Goal: Find specific page/section: Find specific page/section

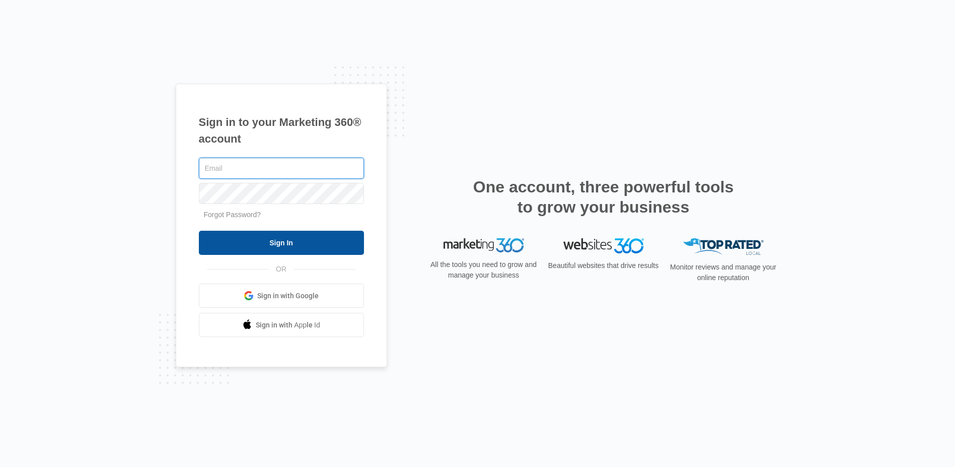
type input "matt.sheffer@madwire.com"
click at [306, 238] on input "Sign In" at bounding box center [281, 243] width 165 height 24
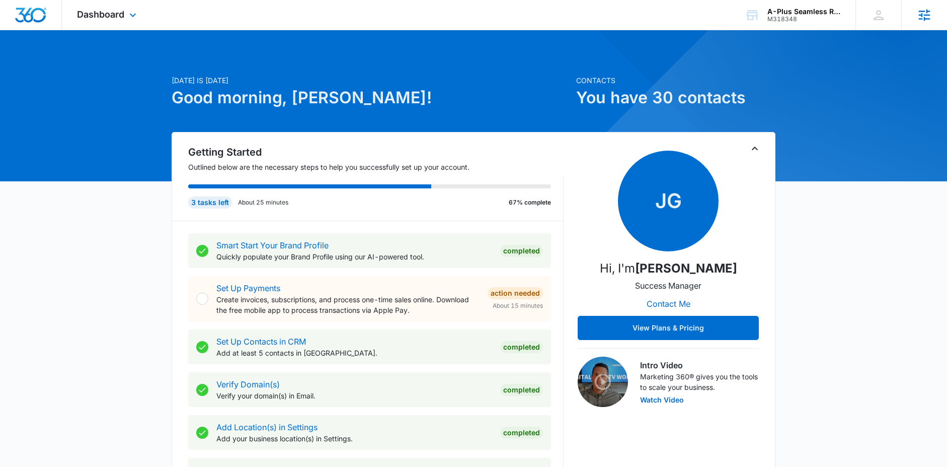
click at [928, 15] on icon at bounding box center [925, 15] width 12 height 12
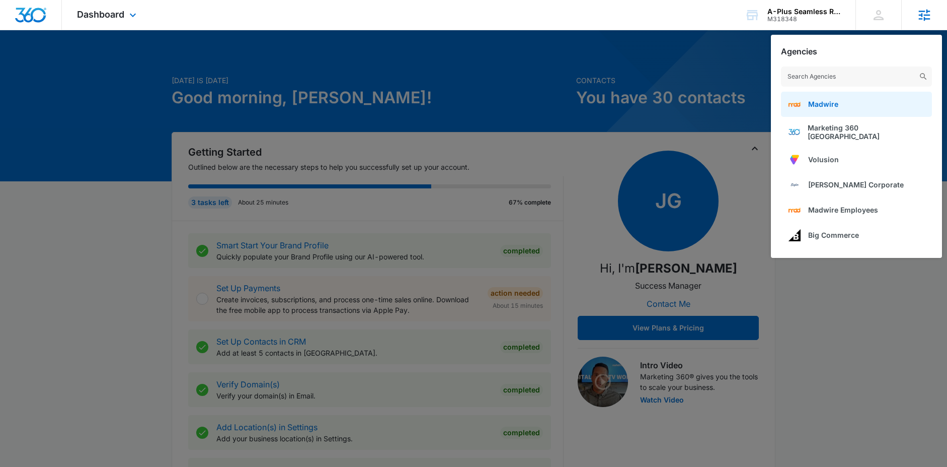
click at [824, 101] on span "Madwire" at bounding box center [823, 104] width 30 height 9
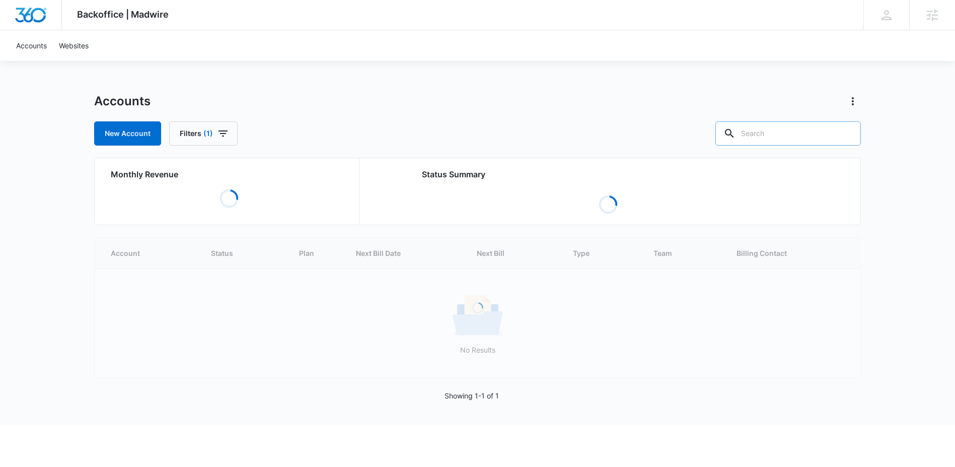
click at [737, 130] on div at bounding box center [729, 133] width 16 height 24
click at [775, 133] on input "text" at bounding box center [787, 133] width 145 height 24
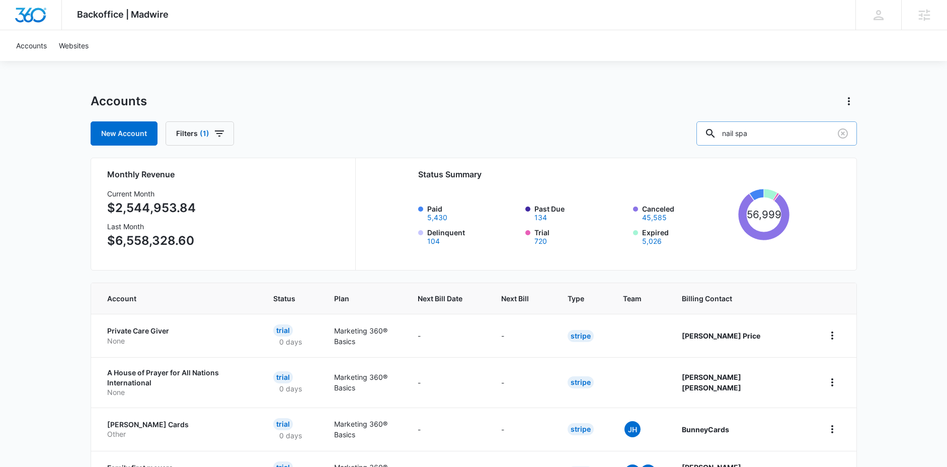
type input "nail spa"
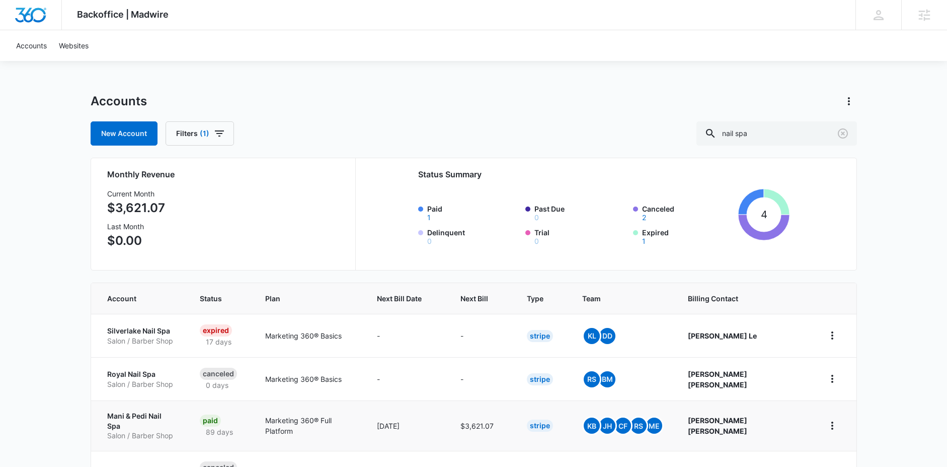
click at [150, 430] on p "Salon / Barber Shop" at bounding box center [141, 435] width 68 height 10
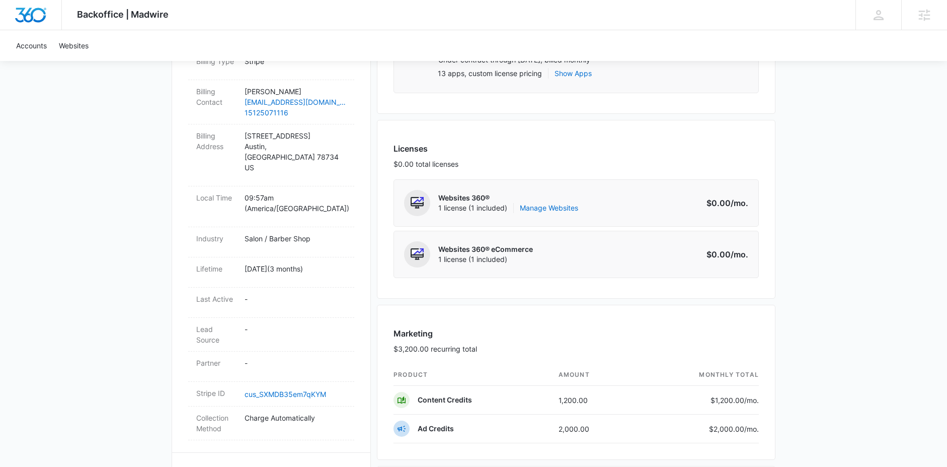
scroll to position [121, 0]
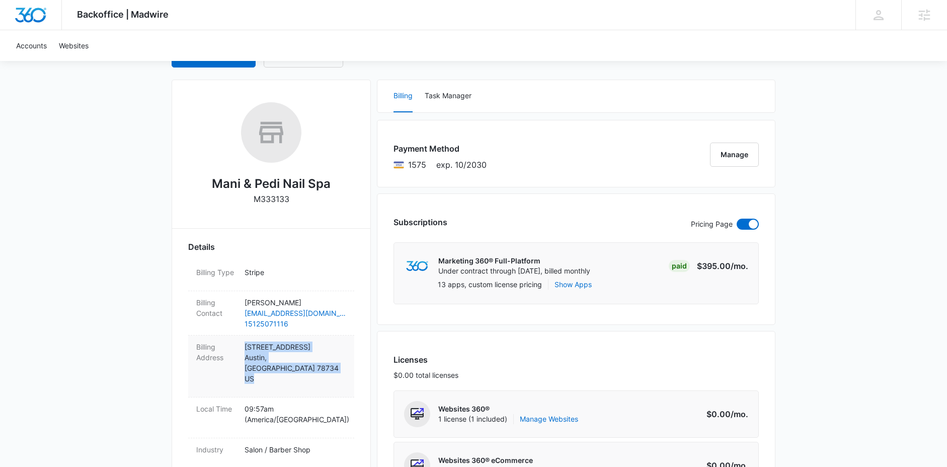
drag, startPoint x: 259, startPoint y: 372, endPoint x: 246, endPoint y: 350, distance: 25.0
click at [246, 350] on p "[STREET_ADDRESS]" at bounding box center [296, 362] width 102 height 42
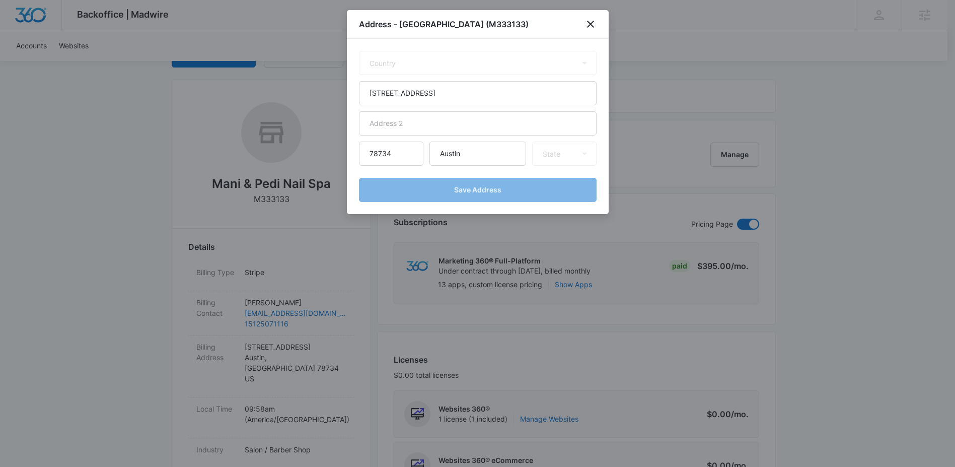
select select "US"
select select "[GEOGRAPHIC_DATA]"
drag, startPoint x: 249, startPoint y: 349, endPoint x: 589, endPoint y: 24, distance: 470.0
click at [589, 23] on icon "close" at bounding box center [590, 24] width 7 height 7
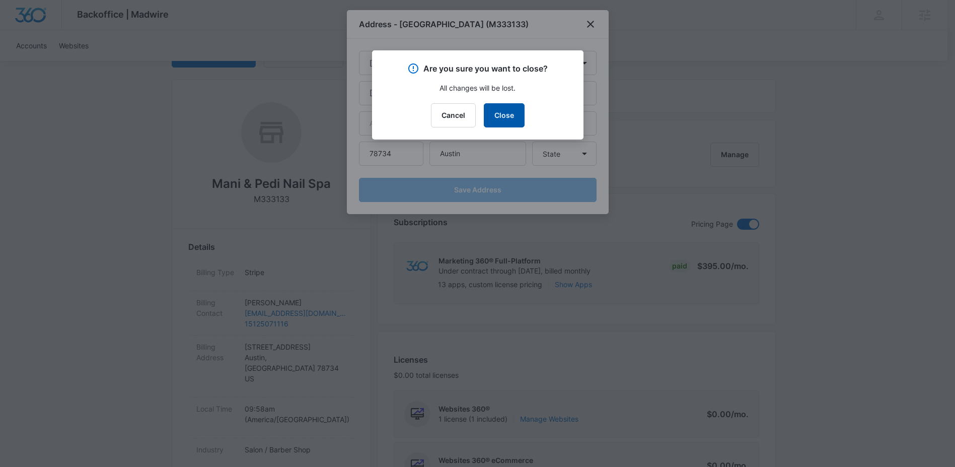
click at [506, 118] on button "Close" at bounding box center [504, 115] width 41 height 24
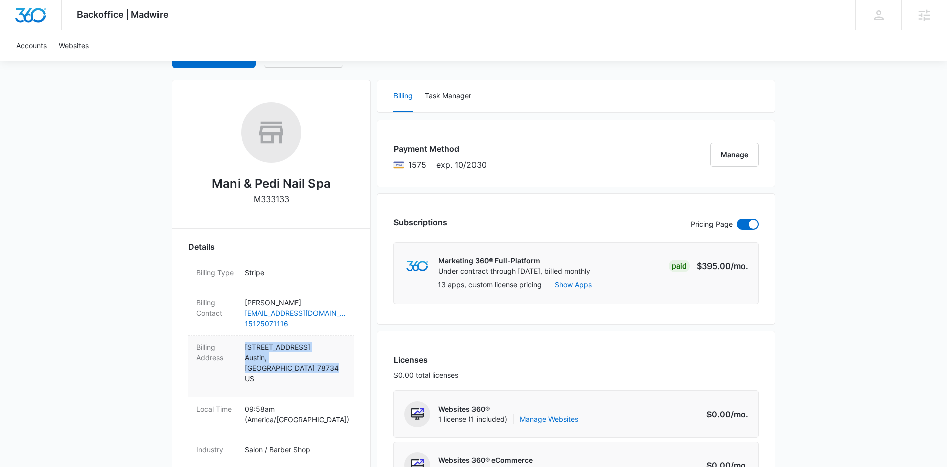
drag, startPoint x: 303, startPoint y: 357, endPoint x: 245, endPoint y: 347, distance: 58.7
click at [245, 347] on p "[STREET_ADDRESS]" at bounding box center [296, 362] width 102 height 42
select select "US"
select select "[GEOGRAPHIC_DATA]"
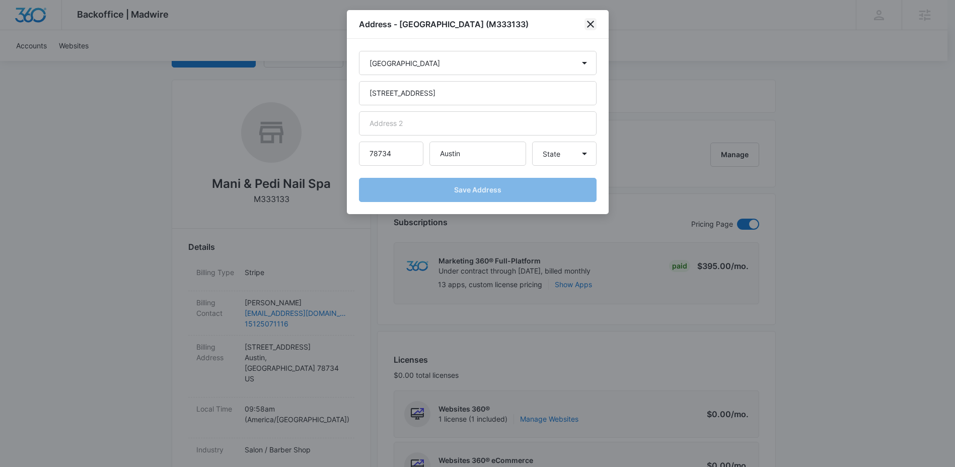
click at [590, 23] on icon "close" at bounding box center [590, 24] width 12 height 12
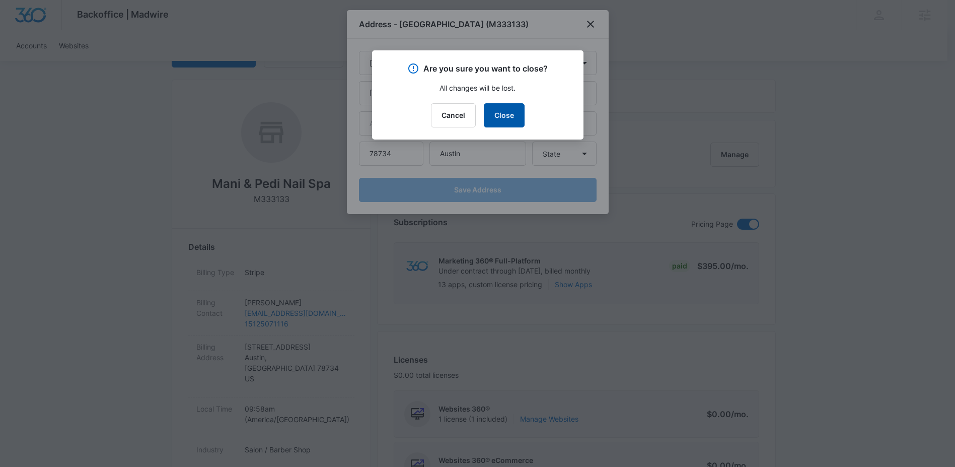
click at [500, 121] on button "Close" at bounding box center [504, 115] width 41 height 24
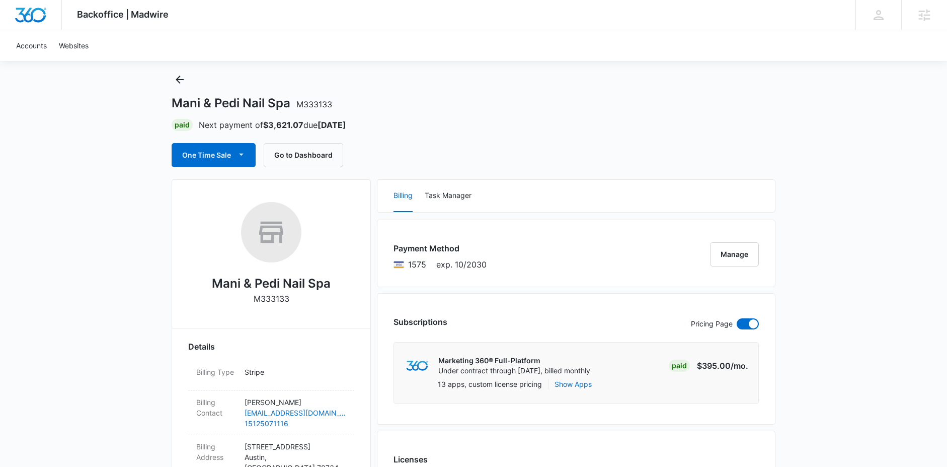
scroll to position [0, 0]
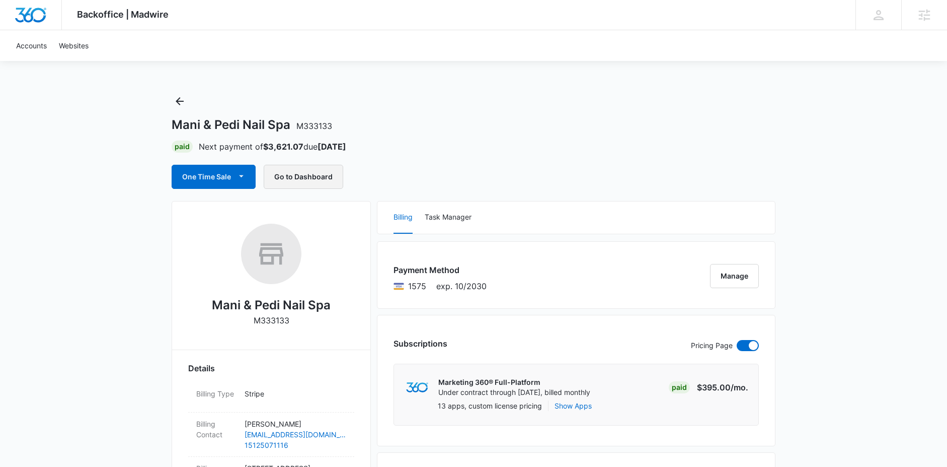
click at [309, 176] on button "Go to Dashboard" at bounding box center [304, 177] width 80 height 24
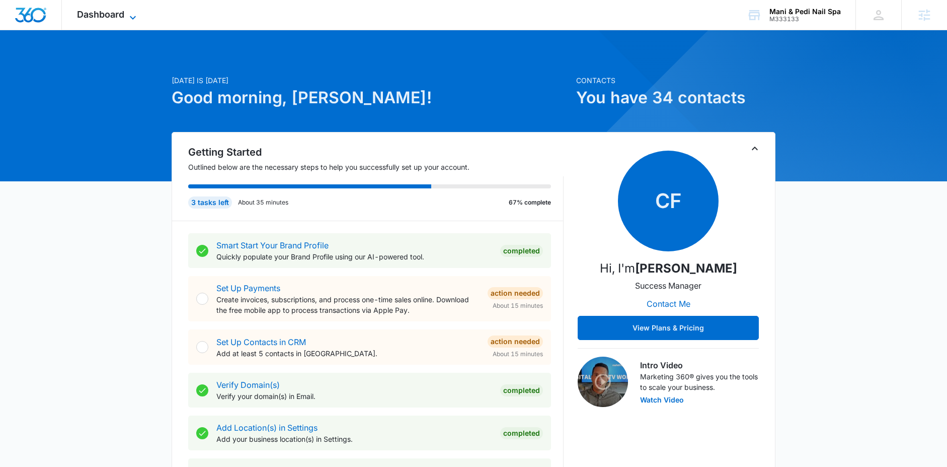
click at [113, 17] on span "Dashboard" at bounding box center [100, 14] width 47 height 11
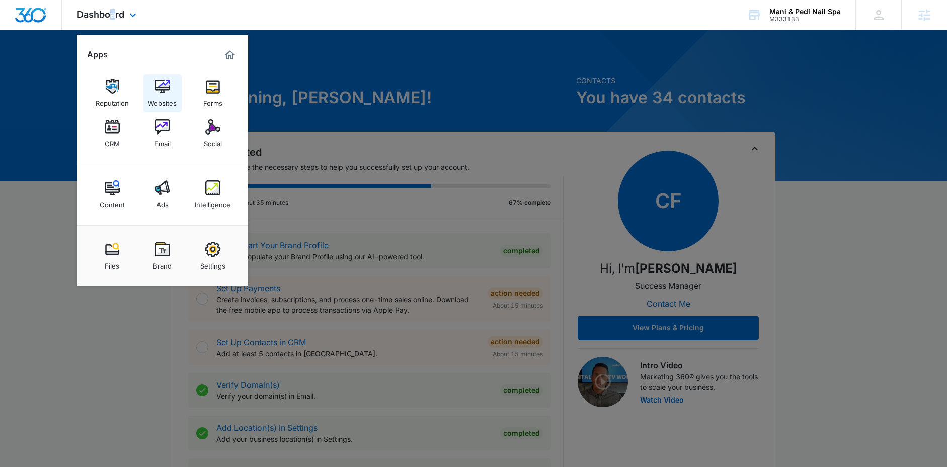
click at [161, 91] on img at bounding box center [162, 86] width 15 height 15
